Goal: Check status: Check status

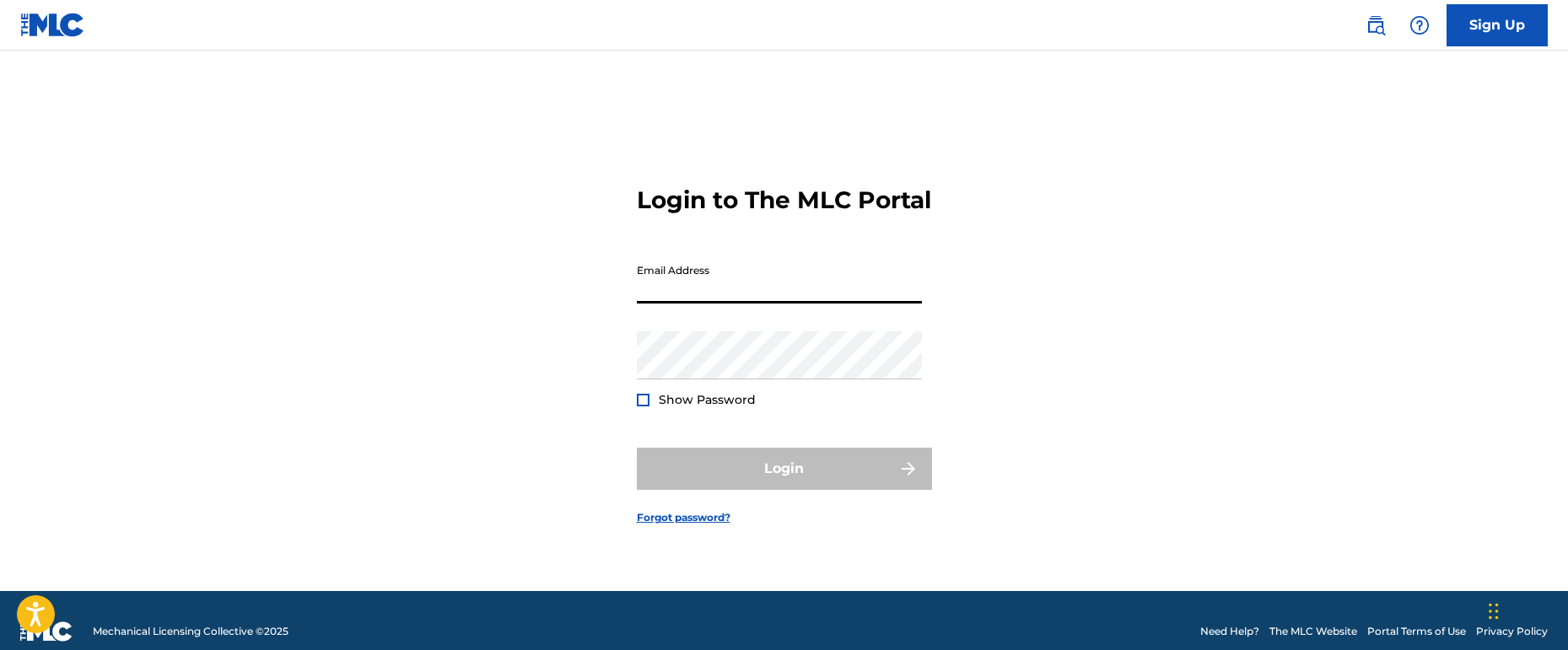
click at [722, 304] on input "Email Address" at bounding box center [780, 279] width 285 height 48
type input "[EMAIL_ADDRESS][DOMAIN_NAME]"
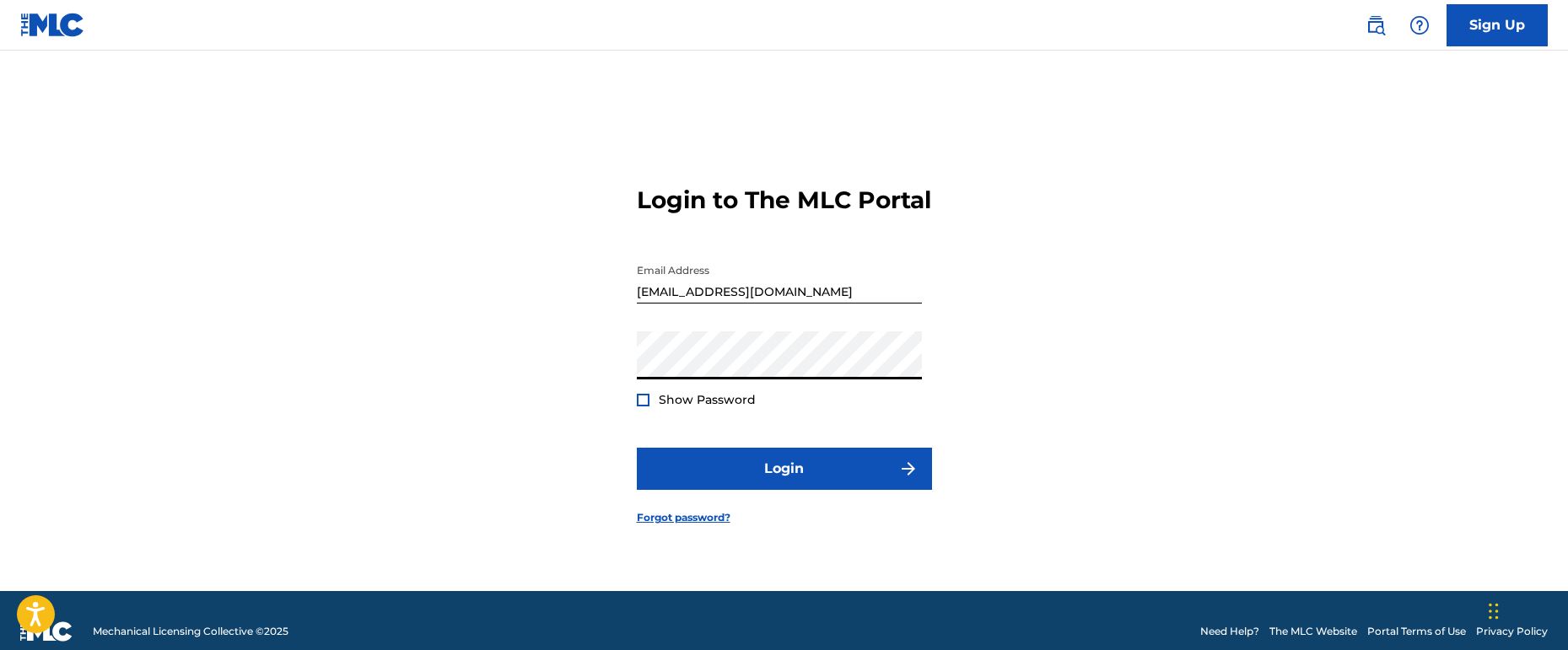
click at [645, 407] on div at bounding box center [643, 400] width 12 height 12
click at [641, 405] on img at bounding box center [643, 400] width 10 height 10
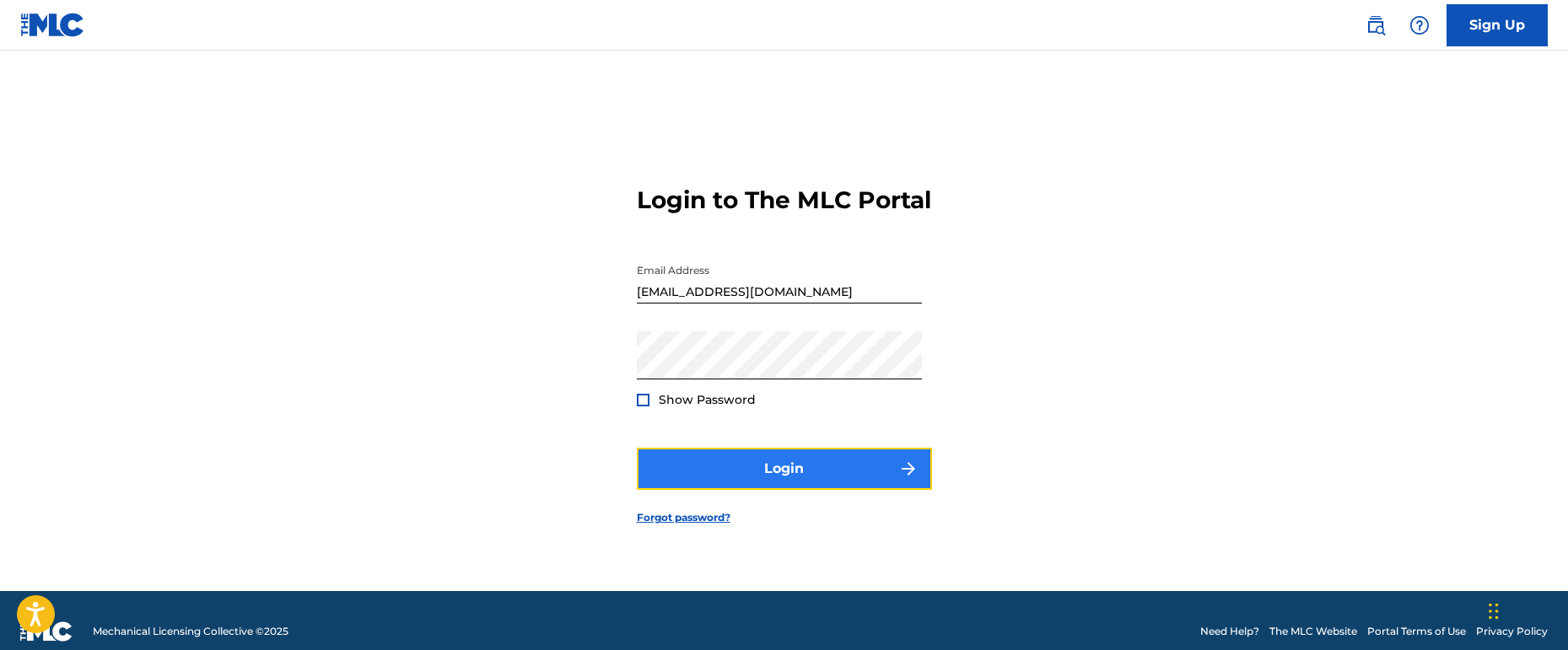
click at [750, 474] on button "Login" at bounding box center [784, 469] width 295 height 42
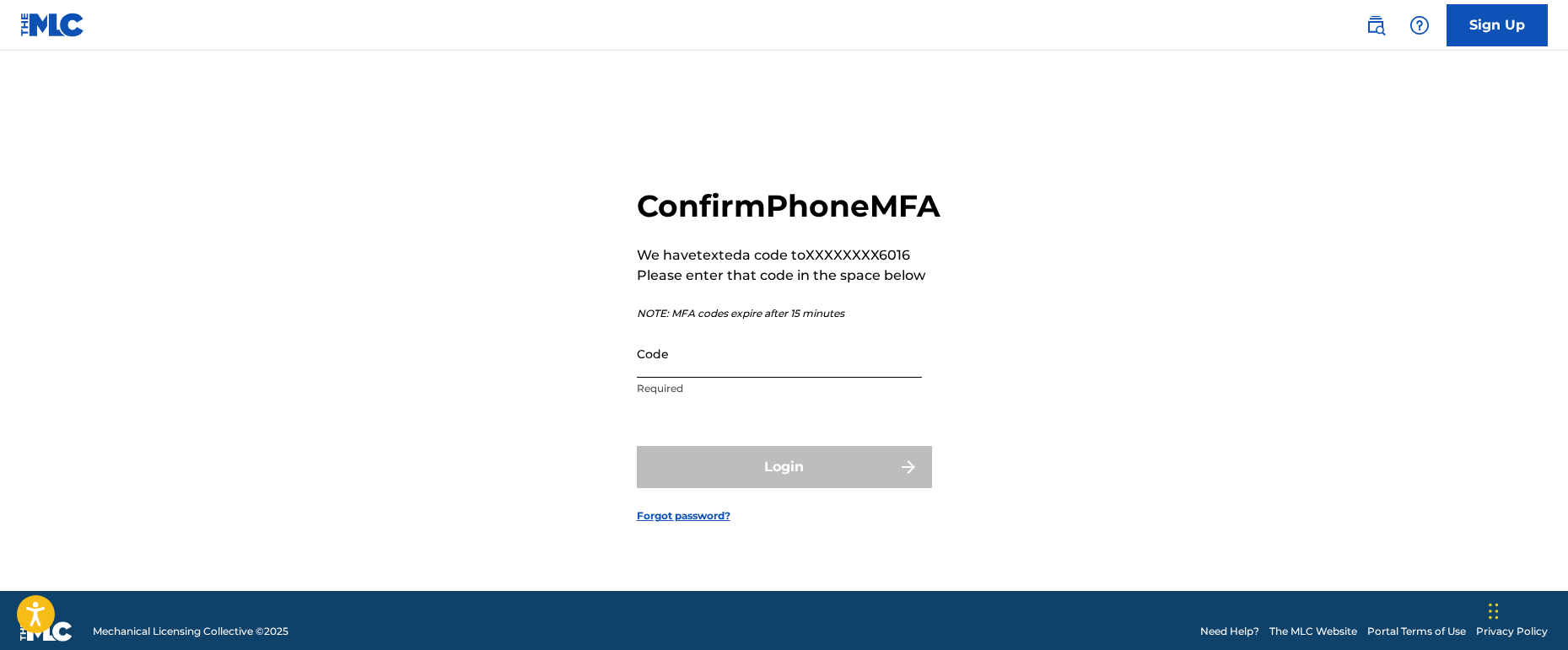
click at [822, 378] on input "Code" at bounding box center [780, 353] width 285 height 48
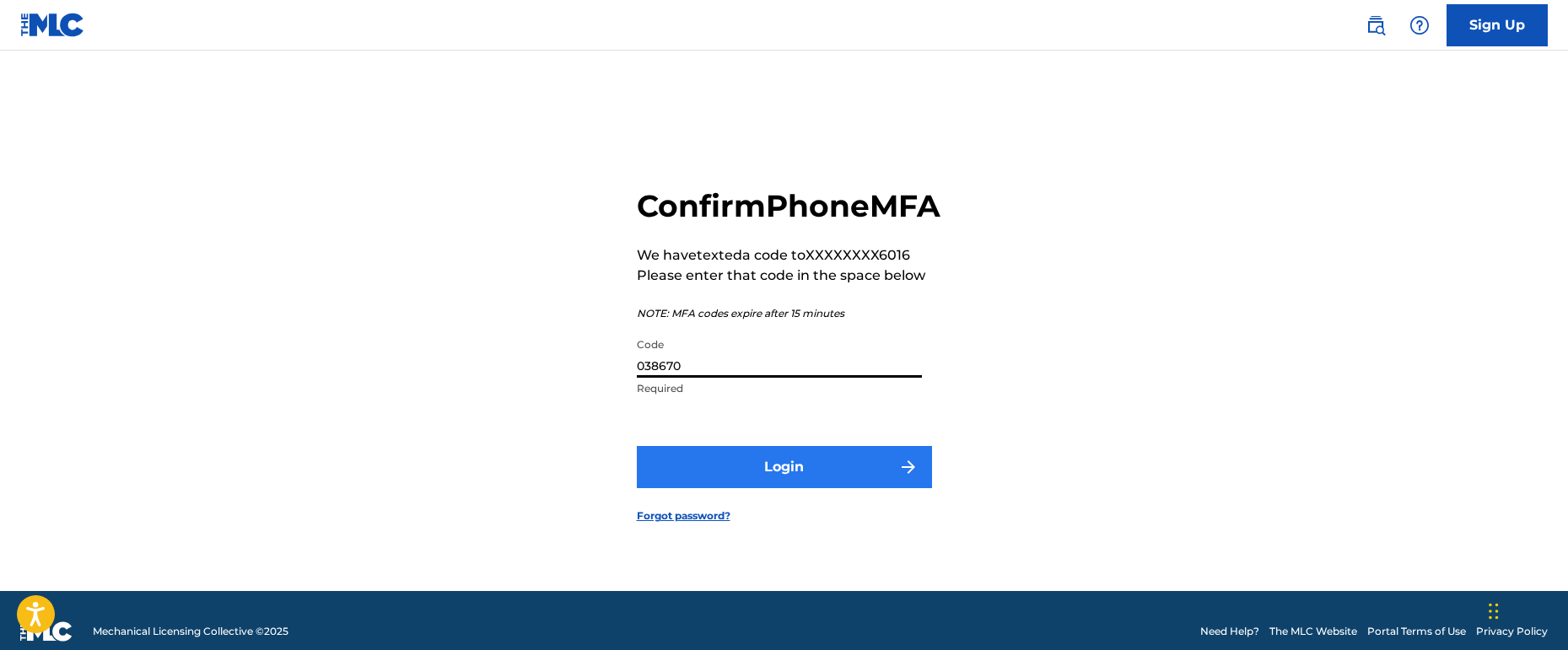
type input "038670"
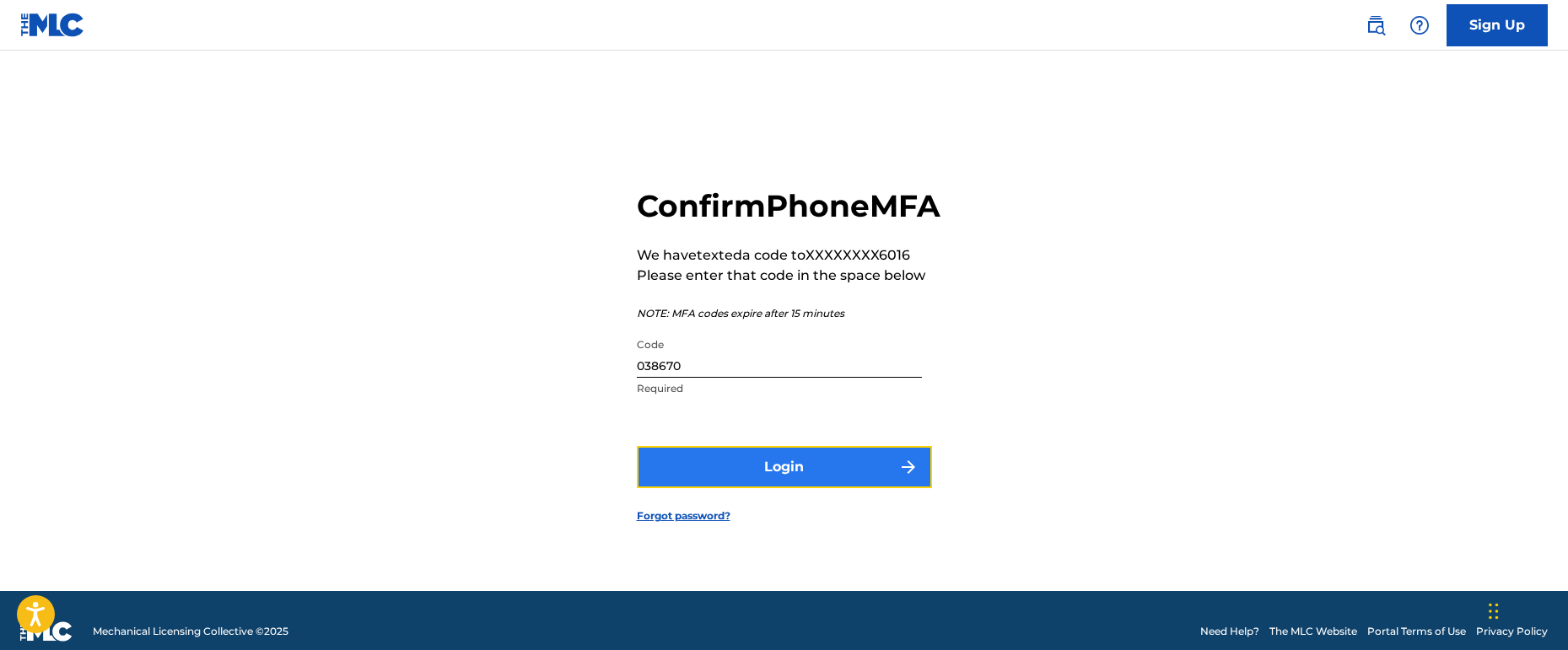
click at [819, 473] on button "Login" at bounding box center [784, 467] width 295 height 42
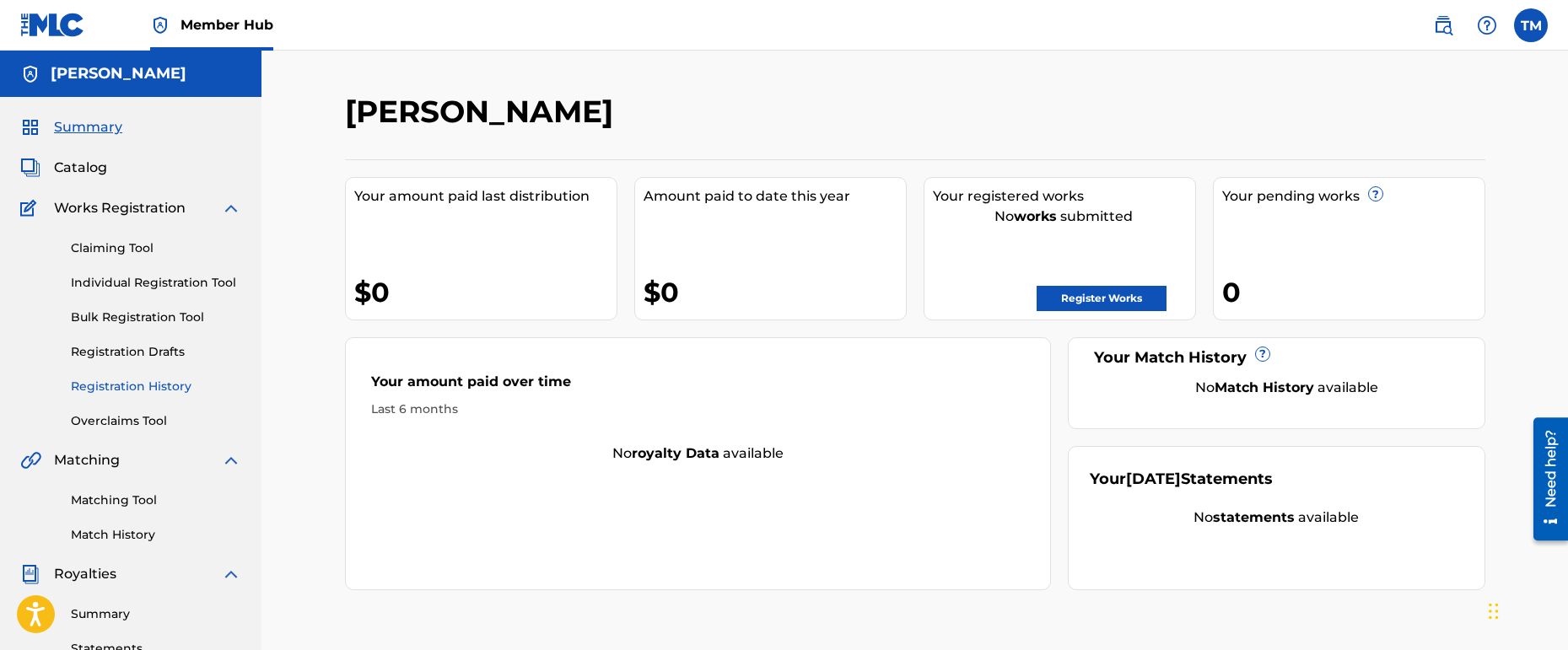
click at [176, 388] on link "Registration History" at bounding box center [156, 387] width 171 height 17
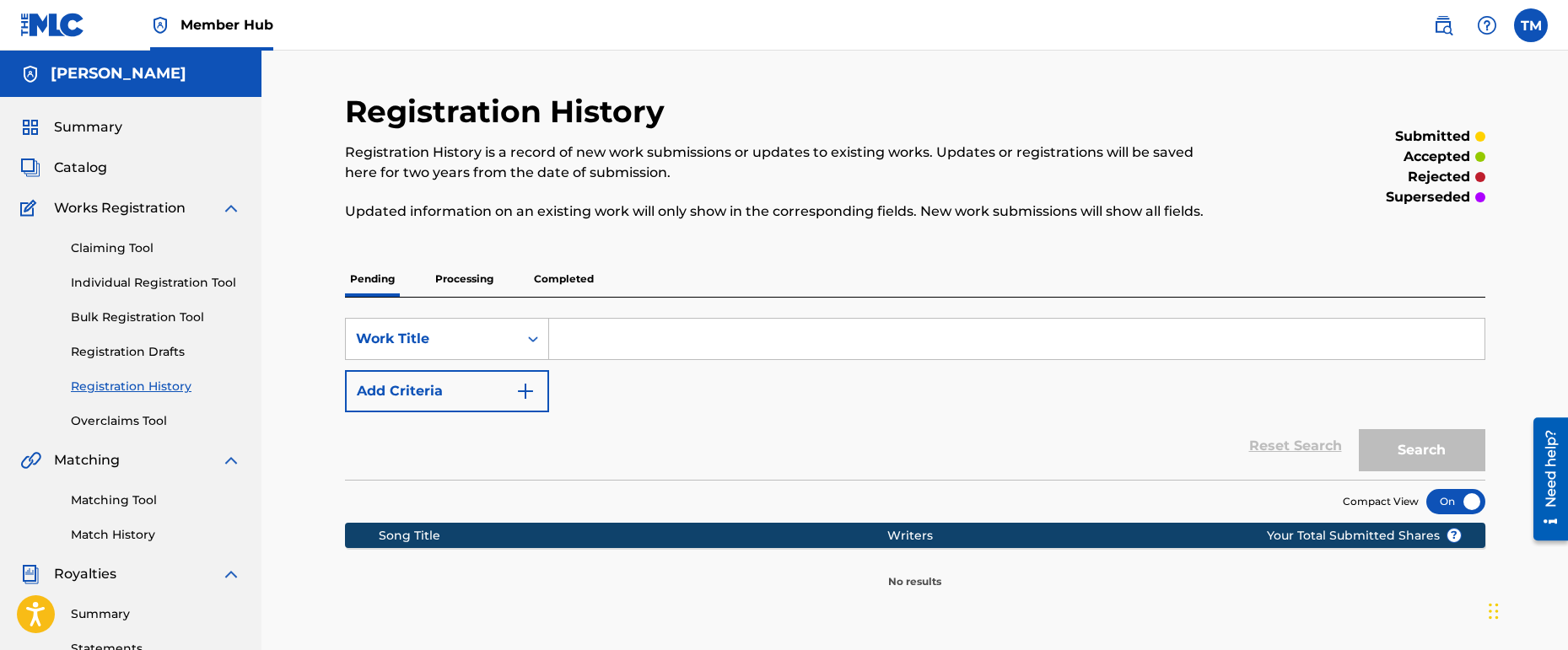
click at [473, 270] on p "Processing" at bounding box center [465, 279] width 68 height 35
click at [558, 271] on p "Completed" at bounding box center [564, 279] width 70 height 35
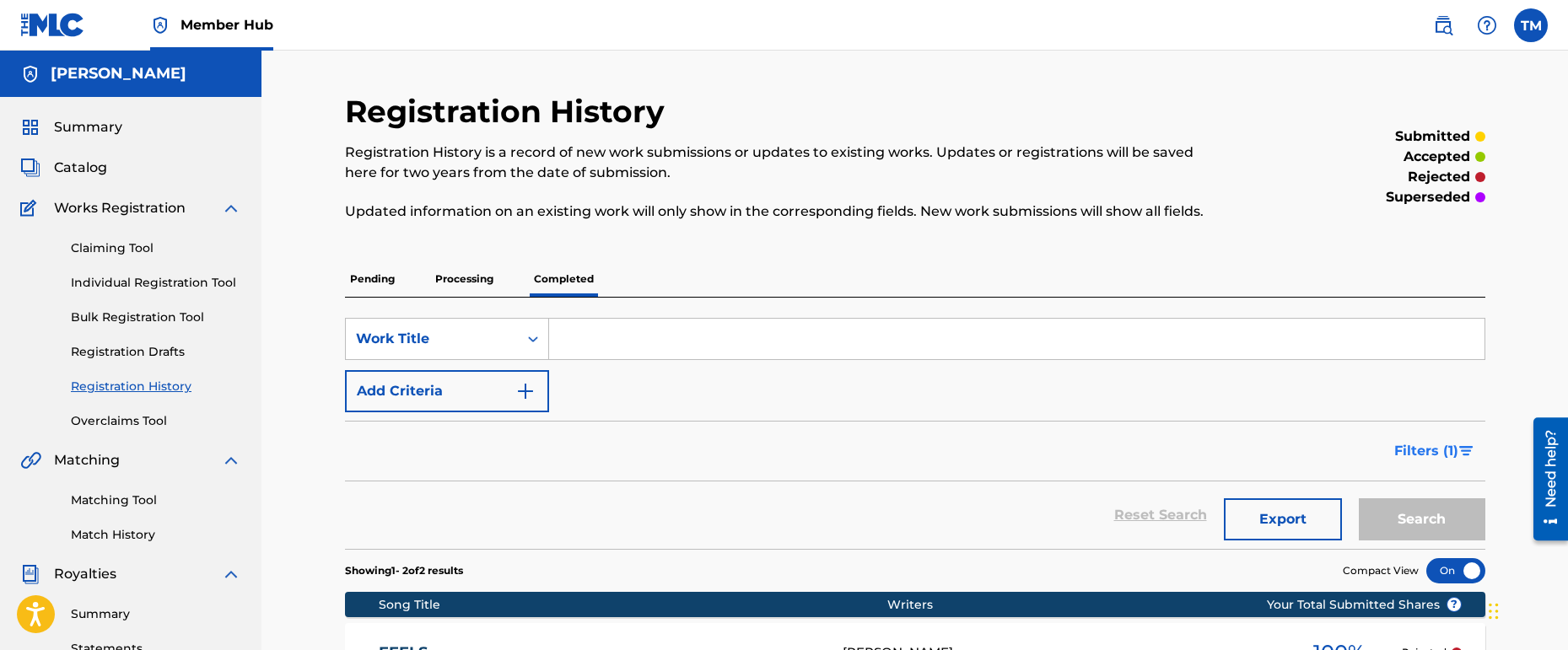
click at [1464, 461] on button "Filters ( 1 )" at bounding box center [1435, 451] width 102 height 42
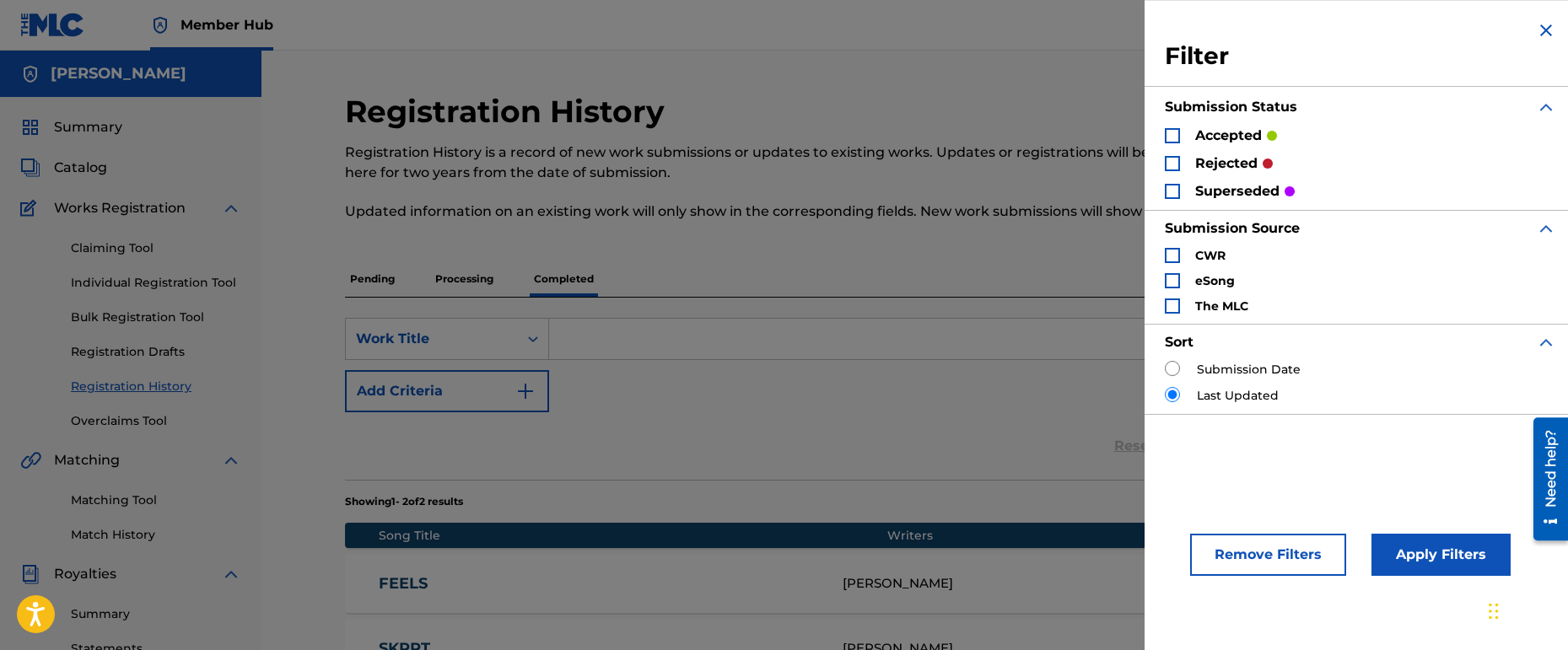
click at [1048, 392] on div "SearchWithCriteriac058e896-cb4d-47fd-8065-c4267ca52884 Work Title Add Criteria" at bounding box center [914, 365] width 1140 height 94
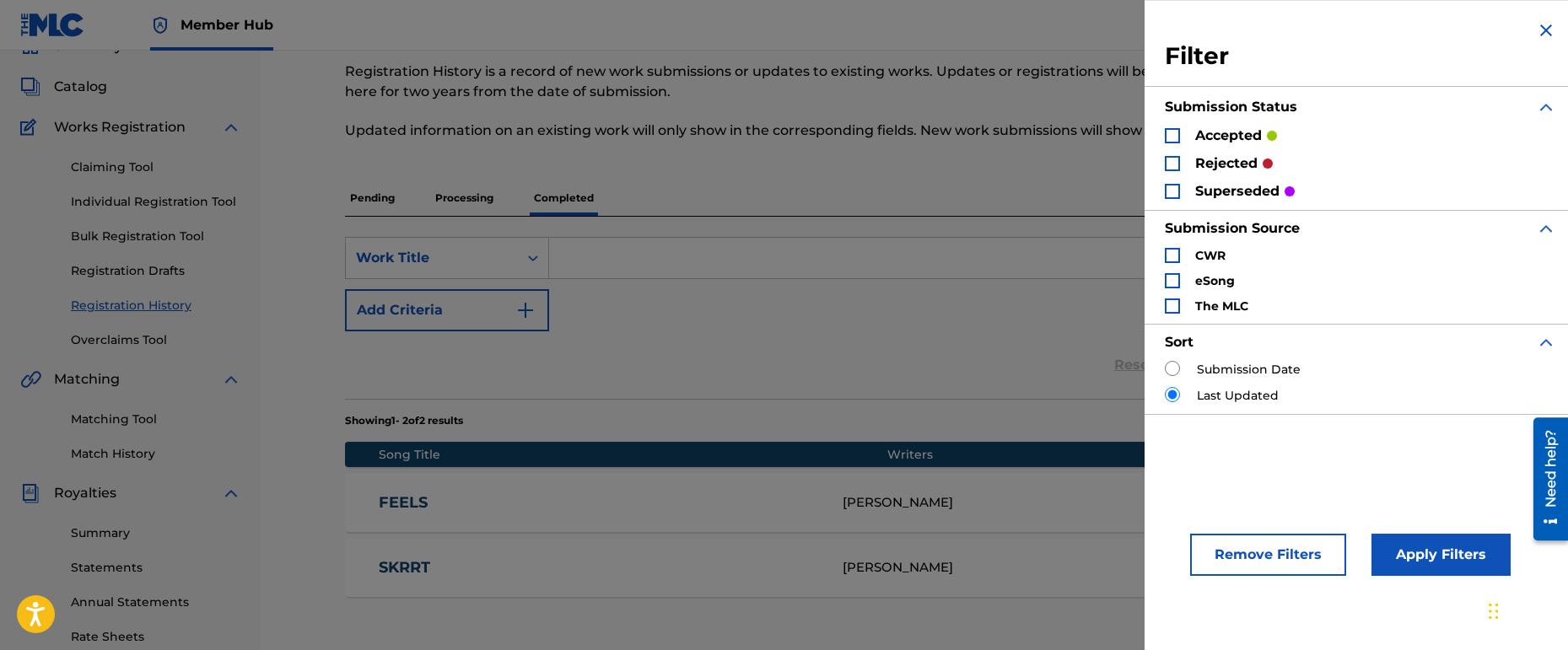
scroll to position [169, 0]
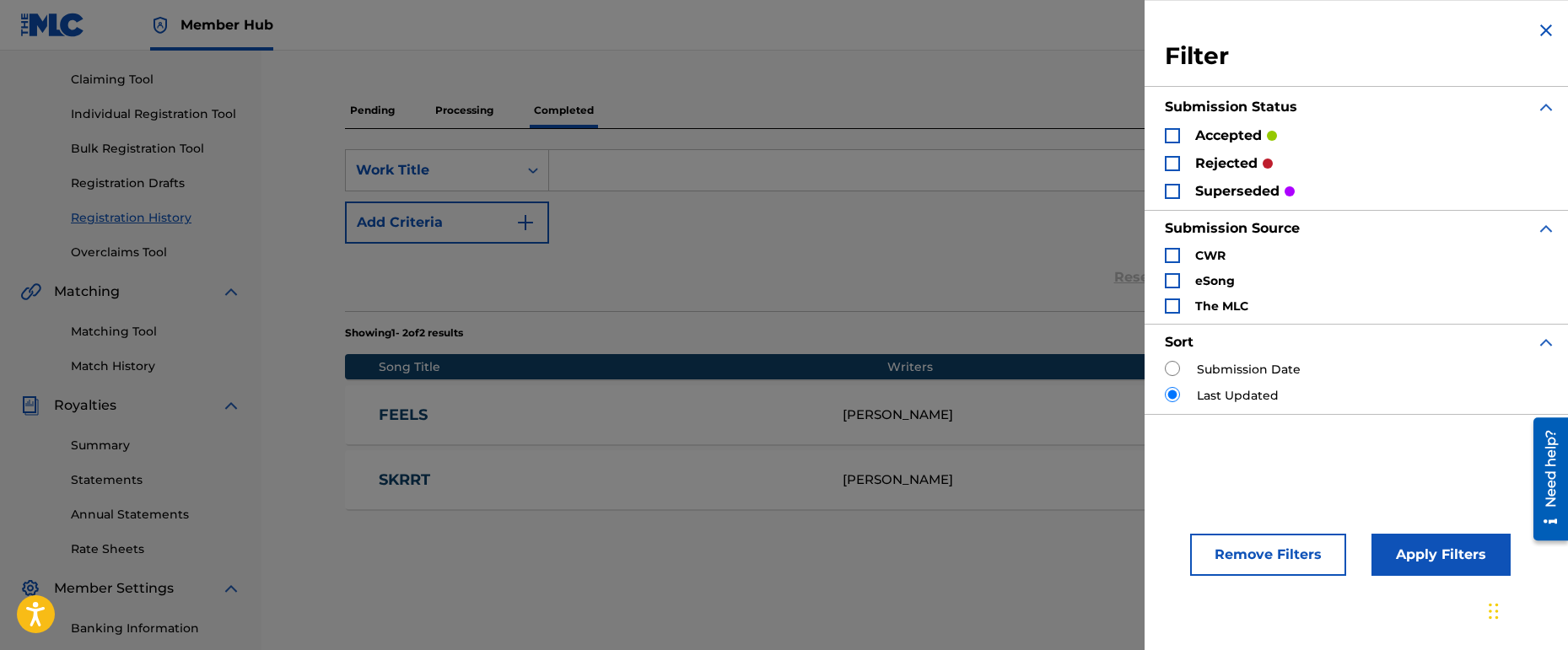
click at [988, 307] on div "Reset Search Export Search" at bounding box center [914, 277] width 1140 height 67
click at [1544, 32] on img "Search Form" at bounding box center [1545, 30] width 20 height 20
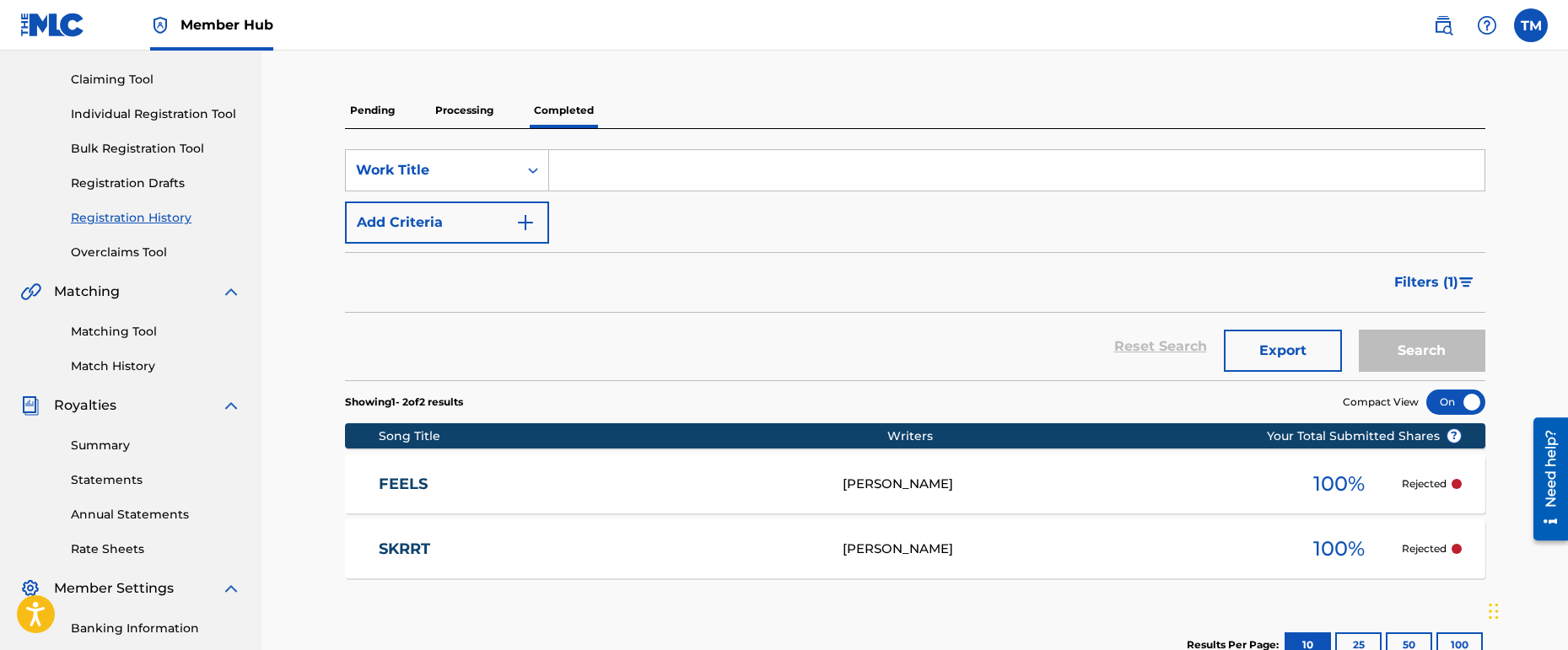
click at [1414, 478] on p "Rejected" at bounding box center [1424, 484] width 45 height 15
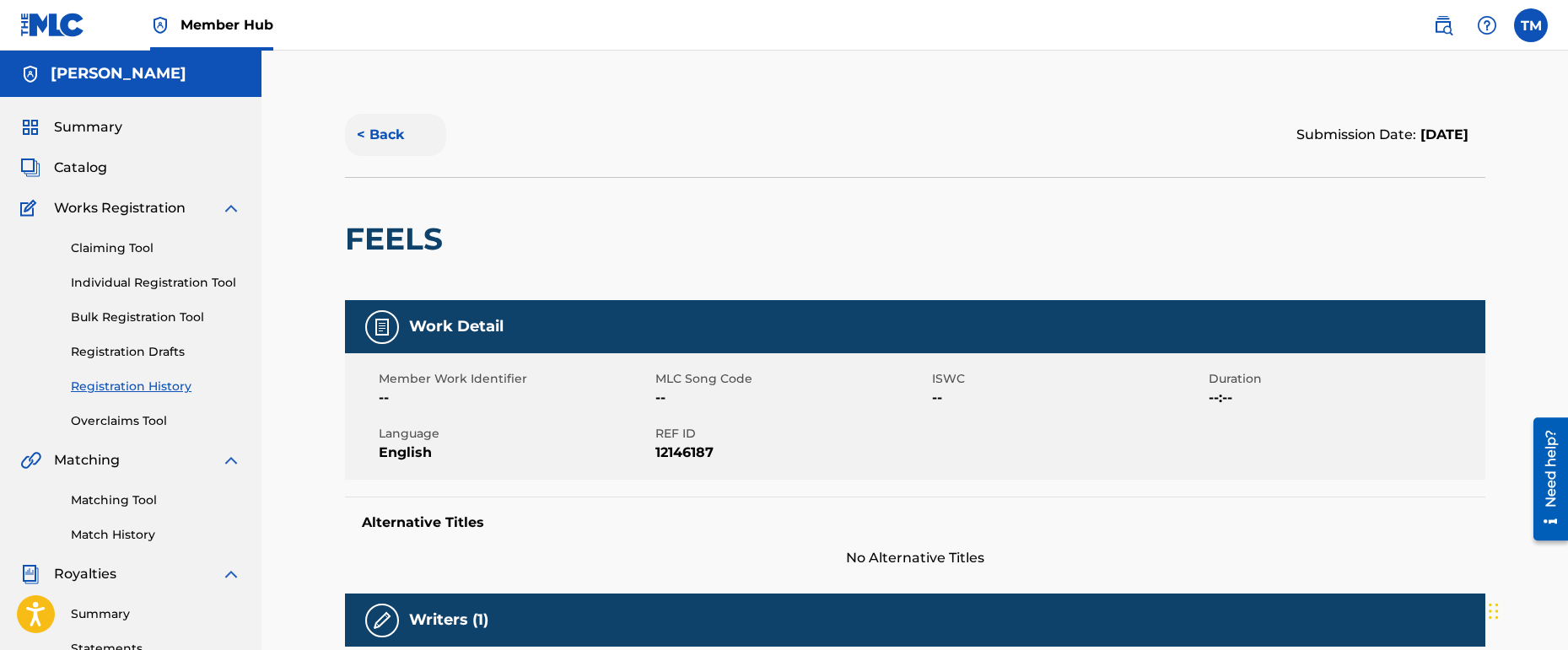
click at [410, 136] on button "< Back" at bounding box center [396, 135] width 102 height 42
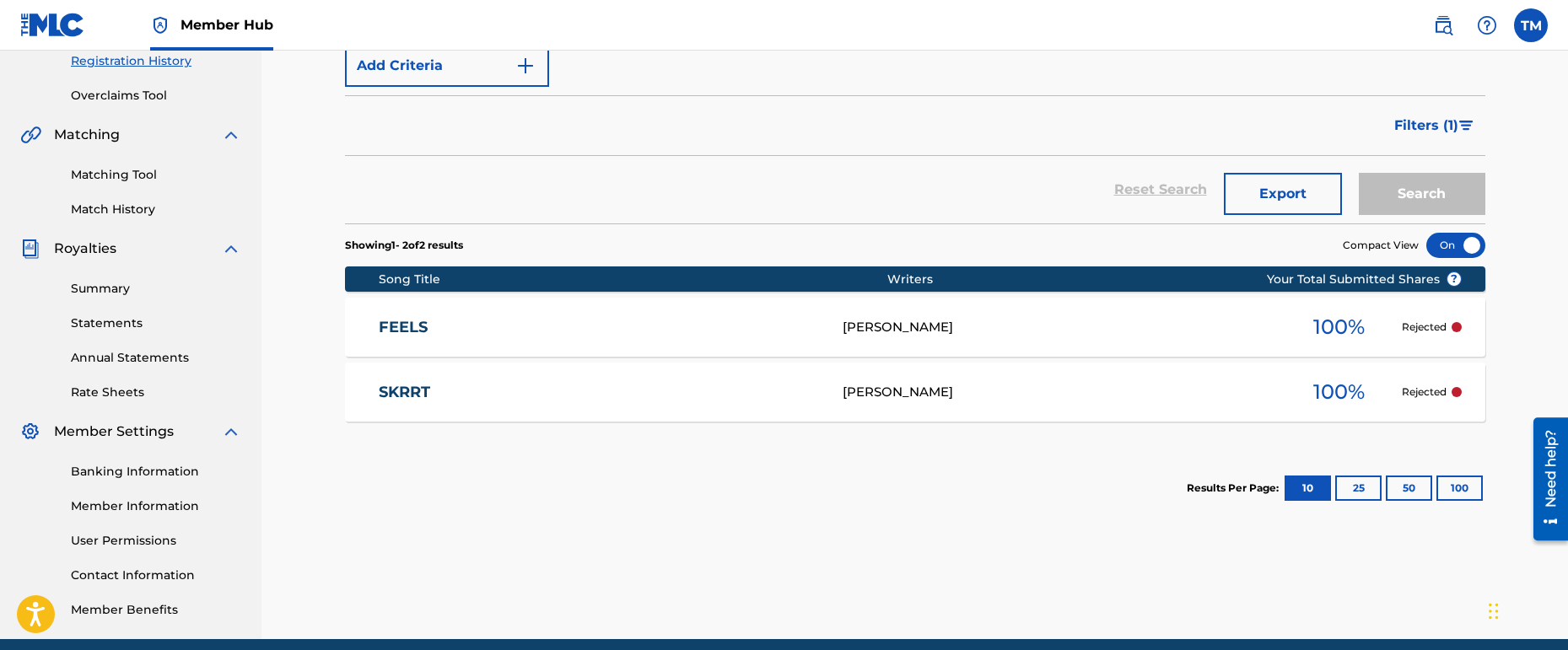
scroll to position [338, 0]
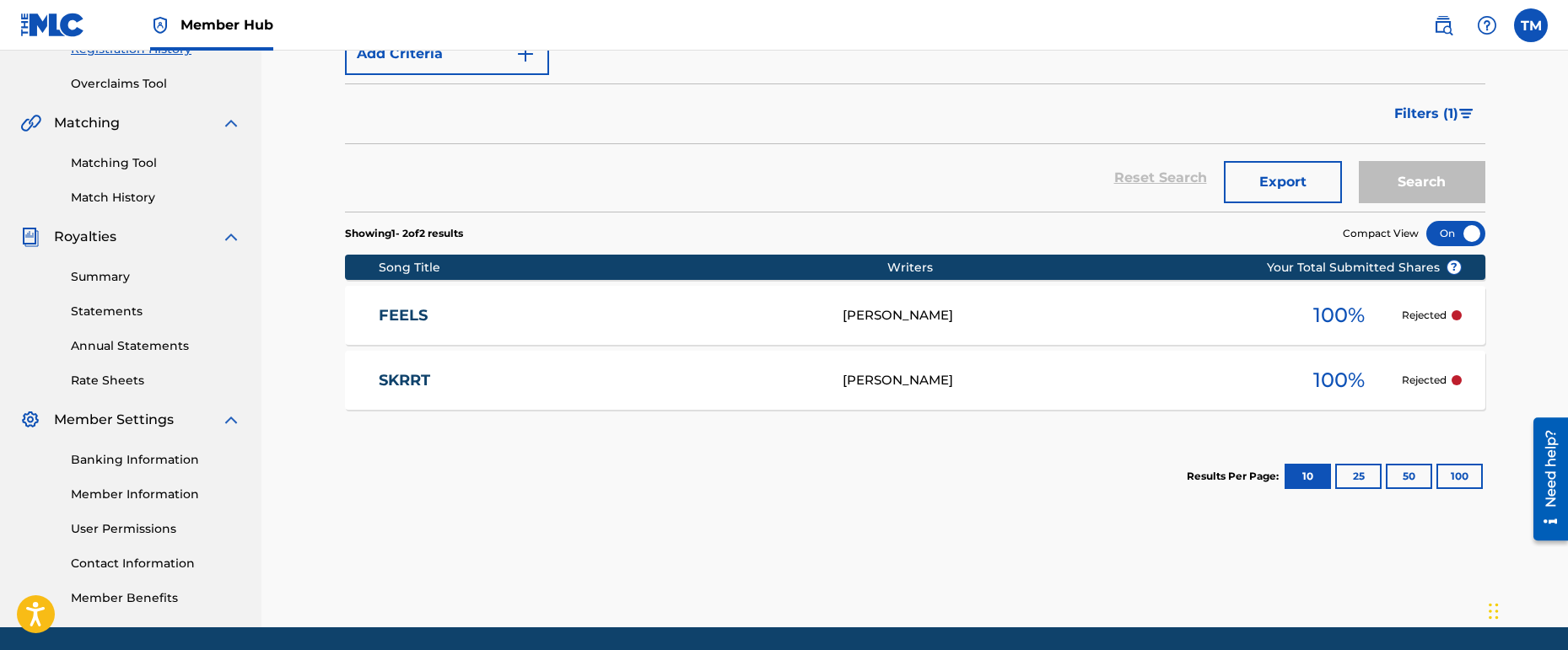
click at [760, 316] on link "FEELS" at bounding box center [599, 316] width 441 height 19
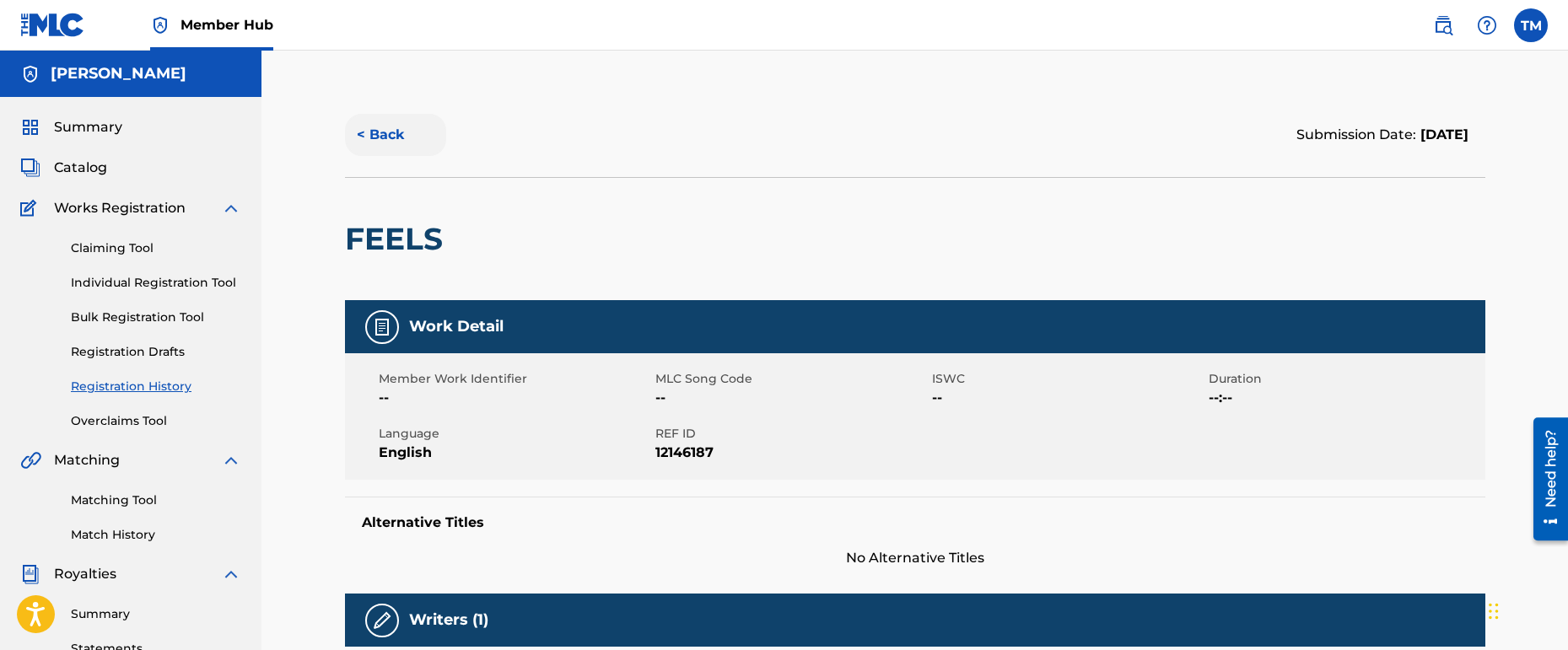
click at [388, 141] on button "< Back" at bounding box center [396, 135] width 102 height 42
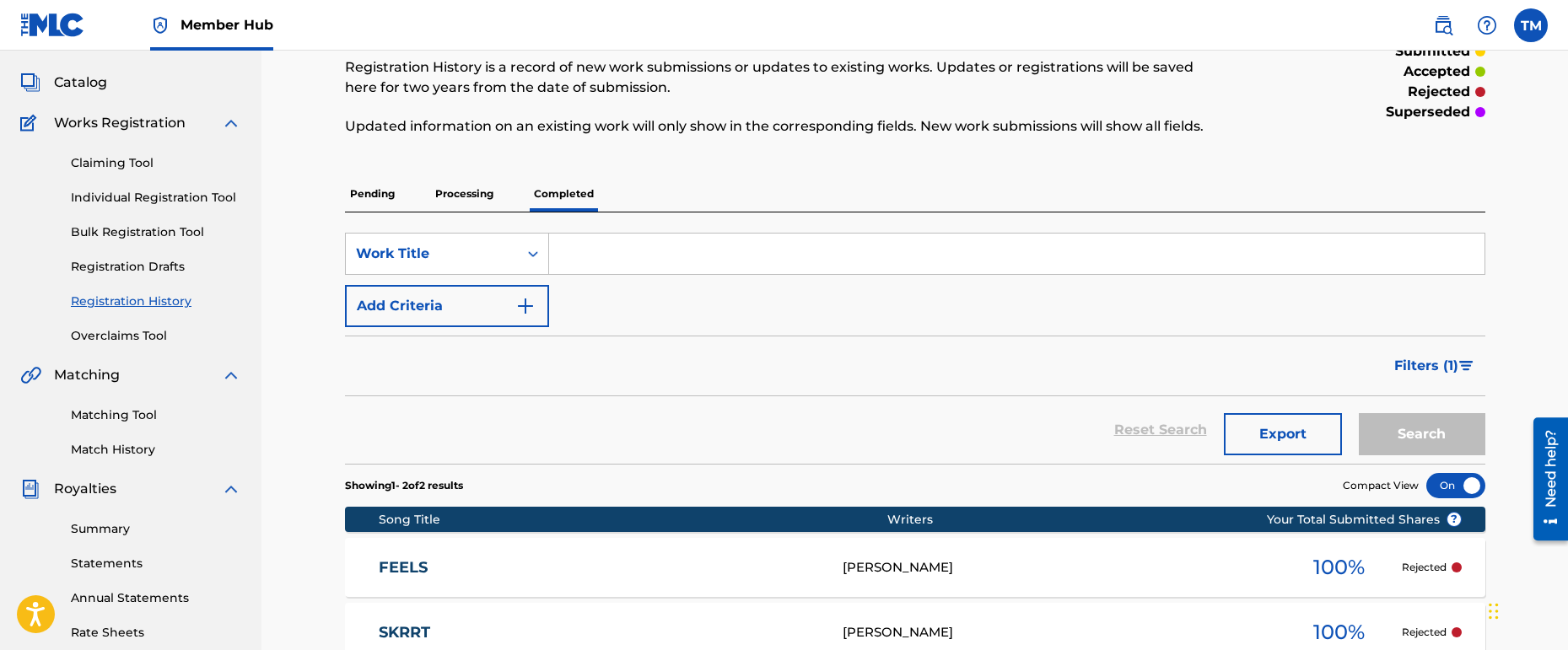
scroll to position [84, 0]
click at [85, 73] on div "Summary Catalog Works Registration Claiming Tool Individual Registration Tool B…" at bounding box center [130, 446] width 262 height 868
click at [83, 80] on span "Catalog" at bounding box center [80, 83] width 53 height 20
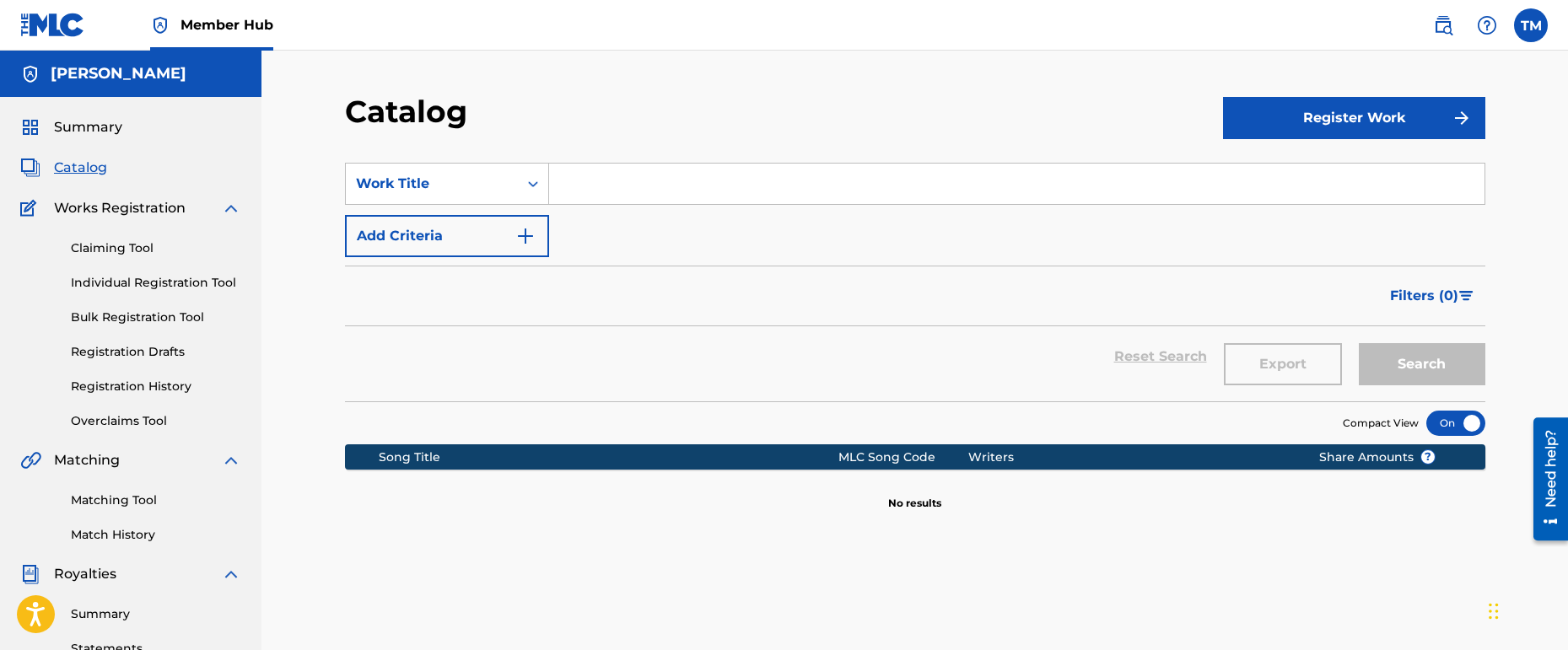
click at [178, 75] on div "[PERSON_NAME]" at bounding box center [130, 73] width 262 height 46
click at [102, 69] on h5 "[PERSON_NAME]" at bounding box center [118, 73] width 136 height 19
